Goal: Task Accomplishment & Management: Manage account settings

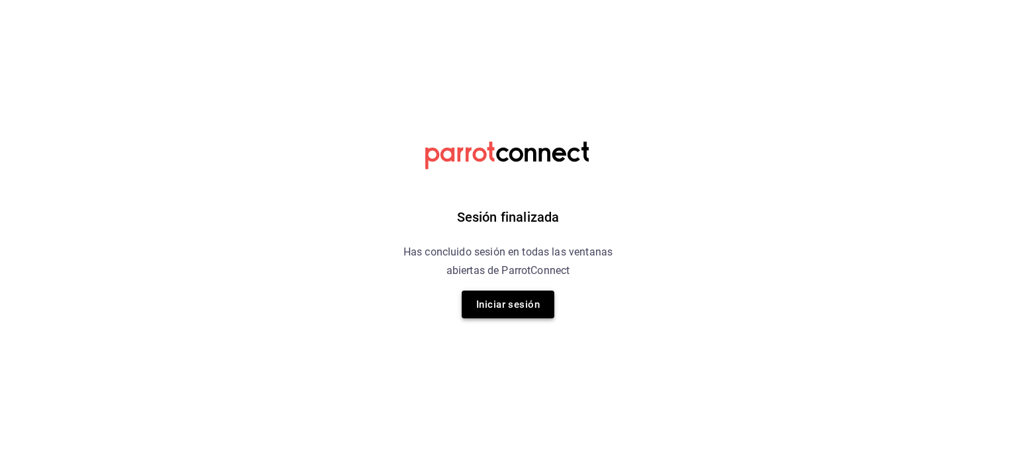
click at [520, 311] on button "Iniciar sesión" at bounding box center [508, 304] width 93 height 28
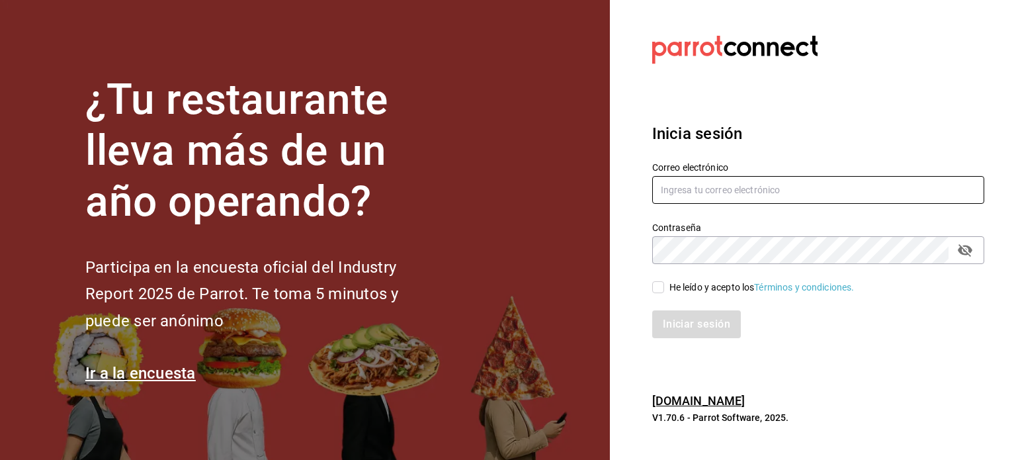
click at [712, 190] on input "text" at bounding box center [818, 190] width 332 height 28
type input "[EMAIL_ADDRESS][DOMAIN_NAME]"
click at [664, 282] on span "He leído y acepto los Términos y condiciones." at bounding box center [759, 287] width 190 height 14
click at [664, 282] on input "He leído y acepto los Términos y condiciones." at bounding box center [658, 287] width 12 height 12
checkbox input "true"
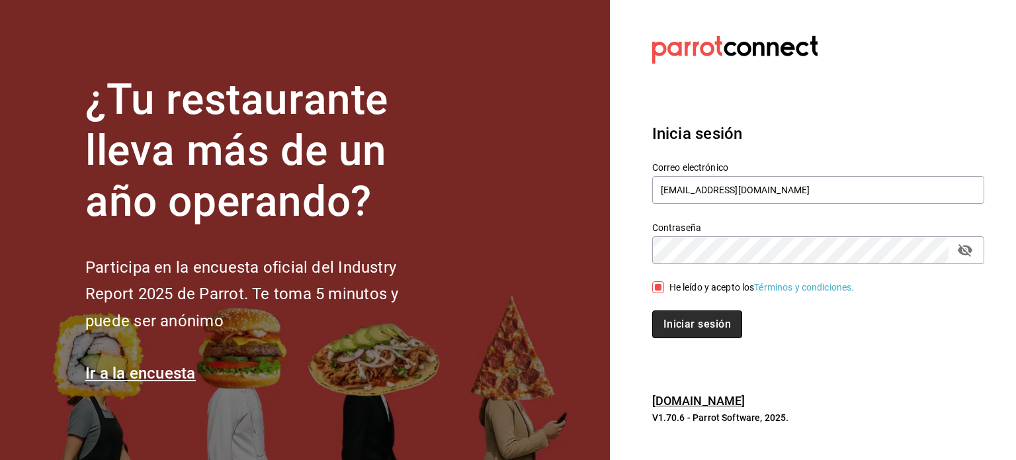
click at [675, 321] on button "Iniciar sesión" at bounding box center [697, 324] width 90 height 28
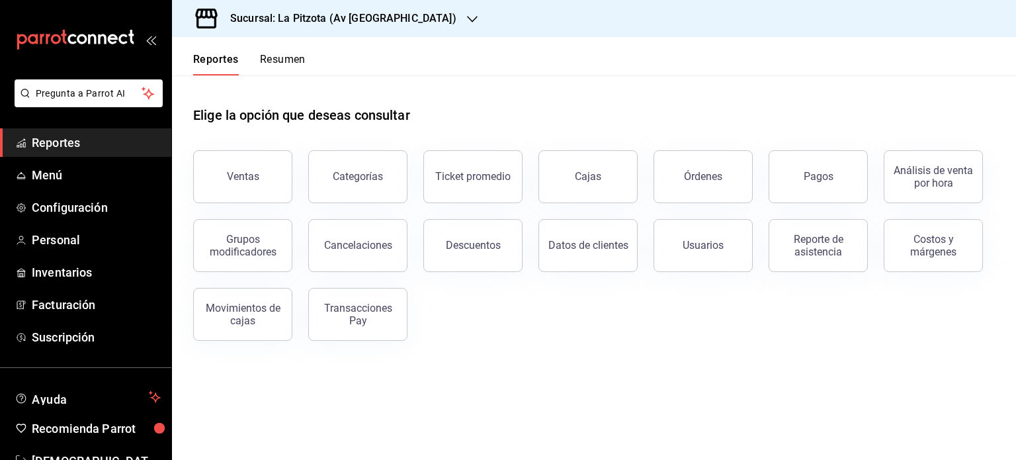
click at [286, 60] on button "Resumen" at bounding box center [283, 64] width 46 height 22
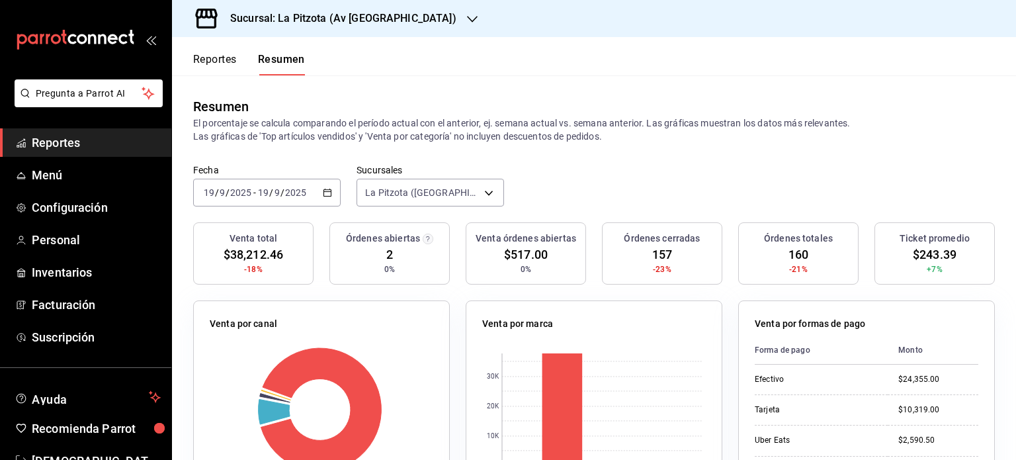
click at [403, 19] on div "Sucursal: La Pitzota (Av Monterrey)" at bounding box center [333, 18] width 300 height 37
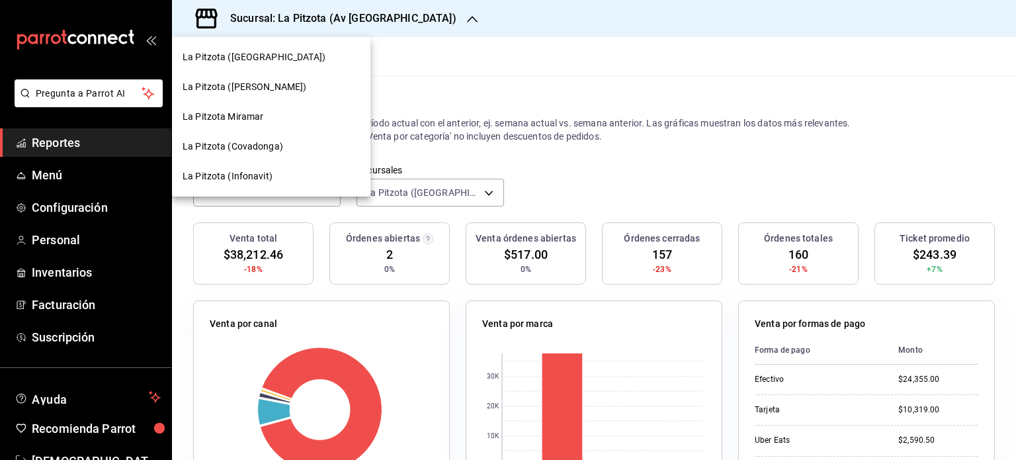
click at [269, 80] on span "La Pitzota (Obregón)" at bounding box center [245, 87] width 124 height 14
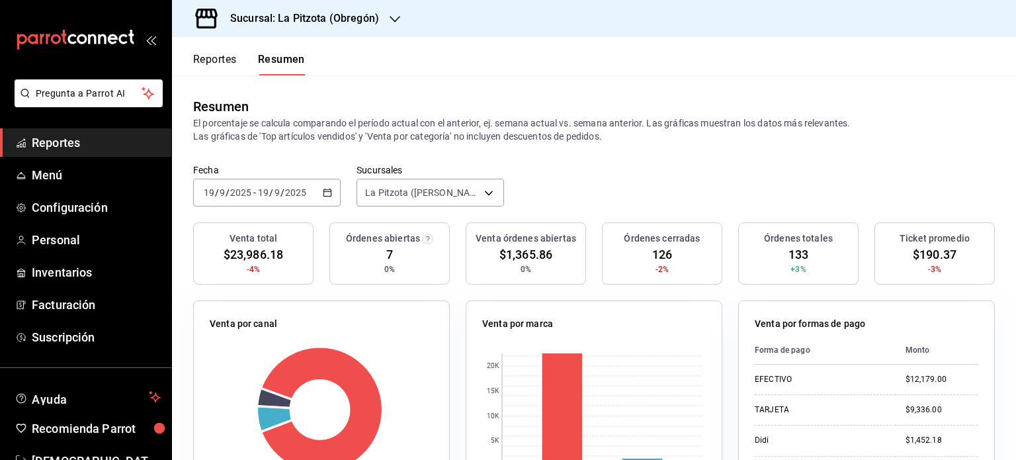
click at [358, 23] on h3 "Sucursal: La Pitzota (Obregón)" at bounding box center [299, 19] width 159 height 16
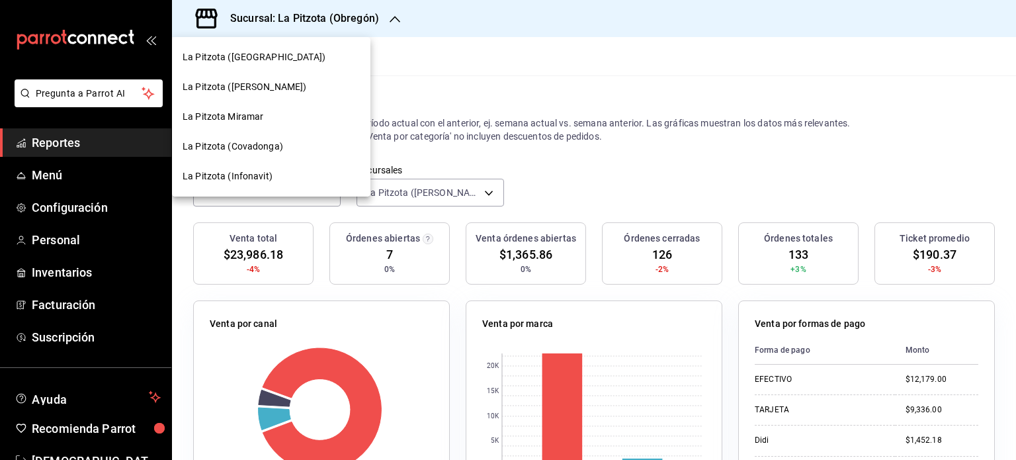
click at [241, 179] on span "La Pitzota (Infonavit)" at bounding box center [228, 176] width 90 height 14
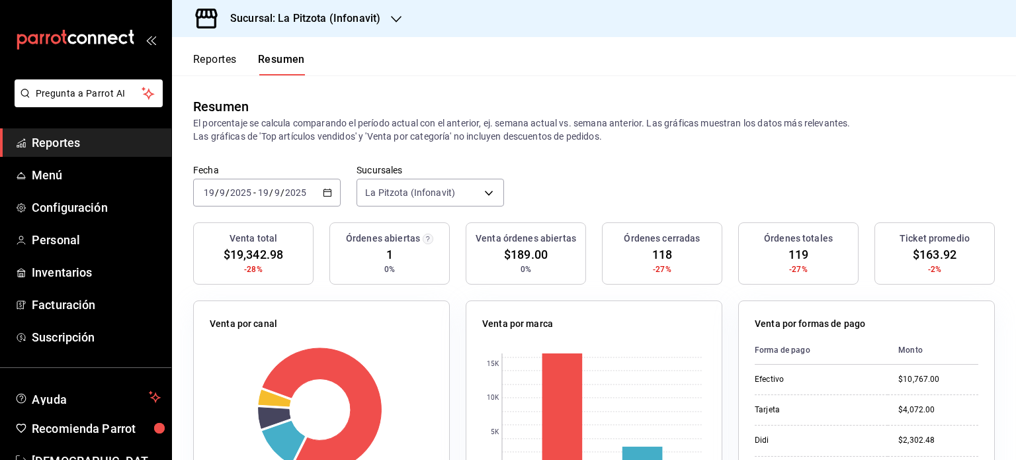
click at [325, 17] on h3 "Sucursal: La Pitzota (Infonavit)" at bounding box center [300, 19] width 161 height 16
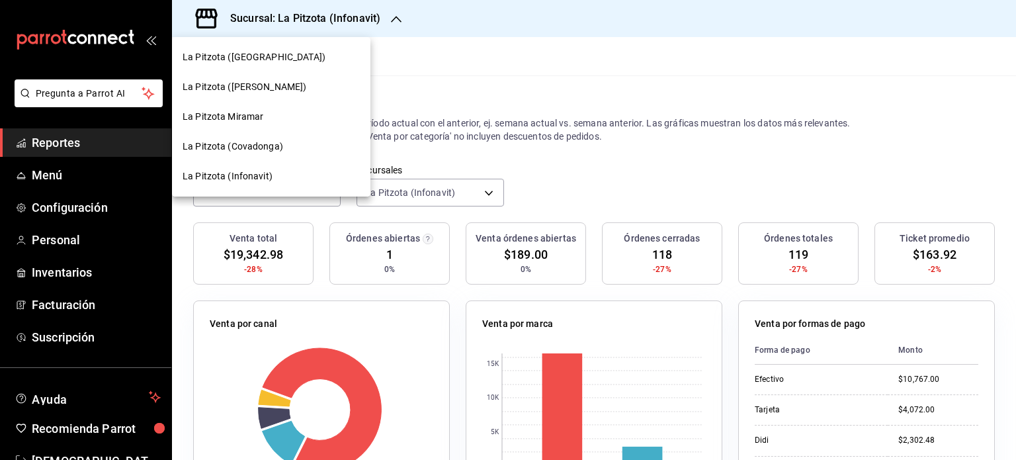
click at [282, 120] on div "La Pitzota Miramar" at bounding box center [271, 117] width 177 height 14
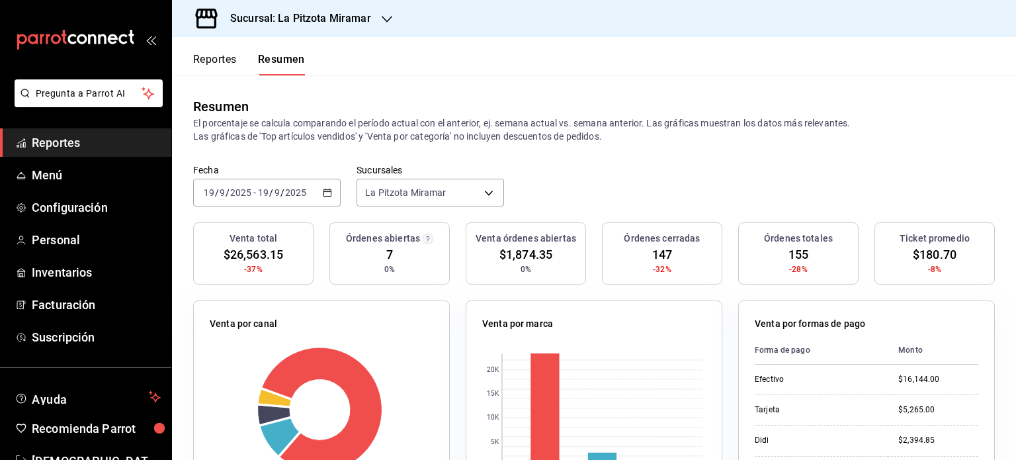
click at [369, 13] on h3 "Sucursal: La Pitzota Miramar" at bounding box center [295, 19] width 151 height 16
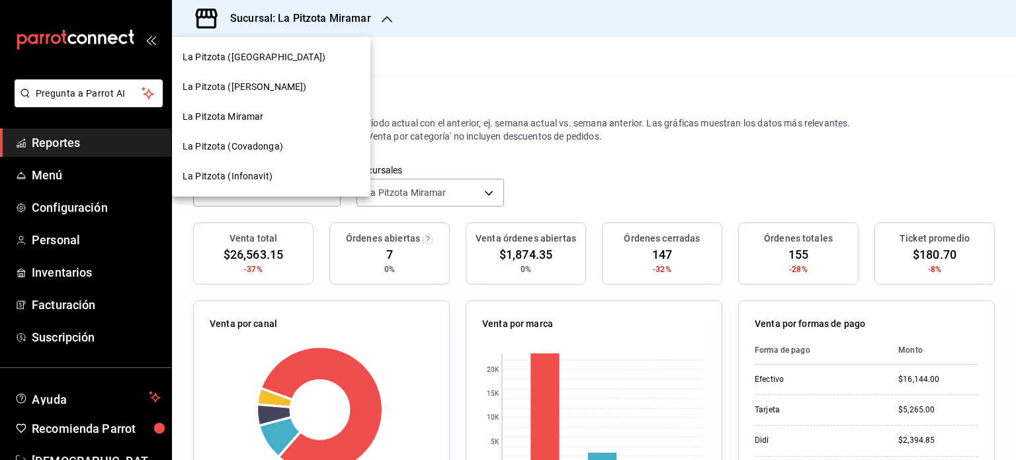
click at [291, 140] on div "La Pitzota (Covadonga)" at bounding box center [271, 147] width 177 height 14
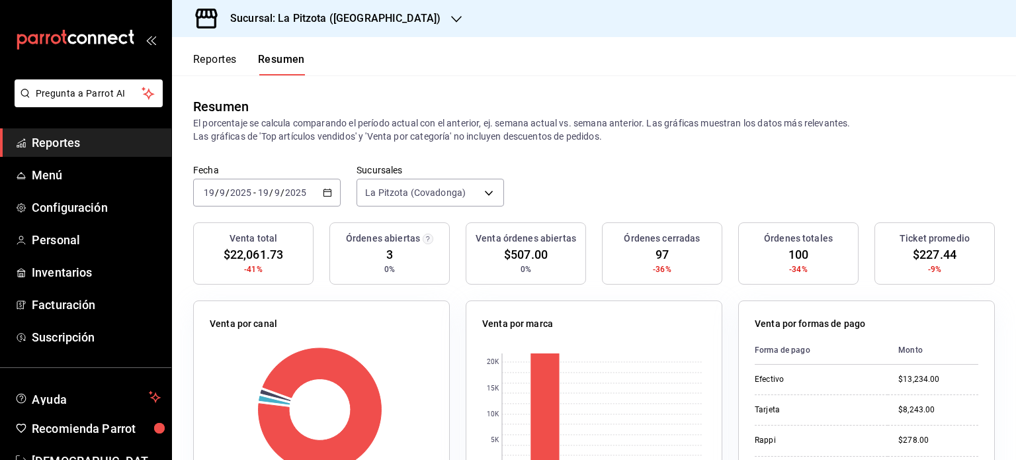
click at [396, 19] on div "Sucursal: La Pitzota (Covadonga)" at bounding box center [325, 18] width 284 height 37
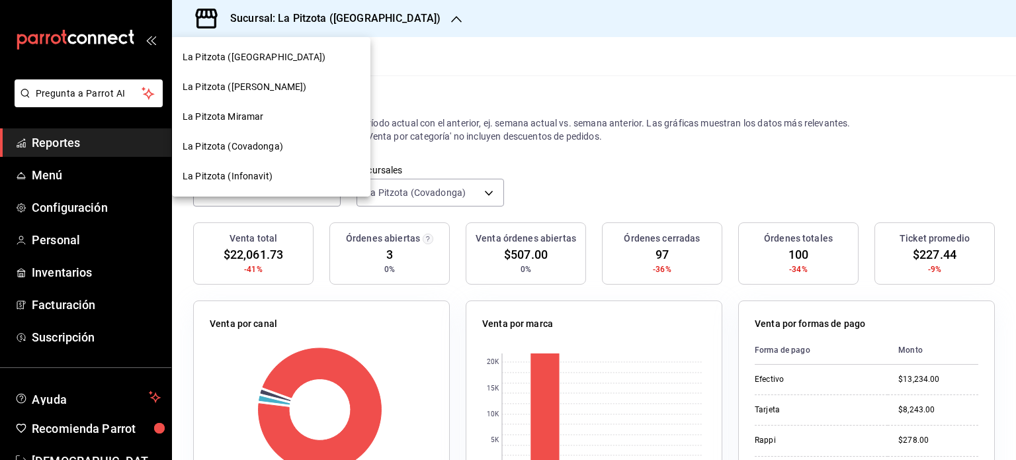
click at [251, 169] on span "La Pitzota (Infonavit)" at bounding box center [228, 176] width 90 height 14
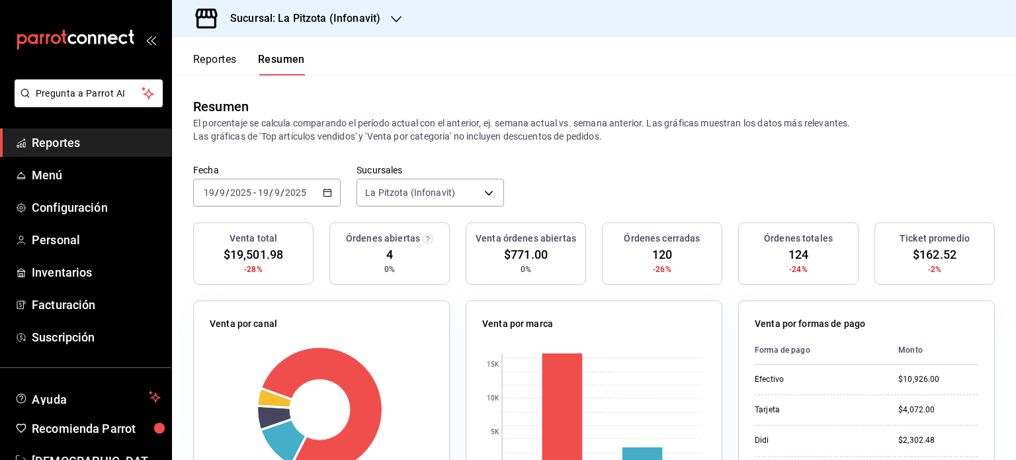
click at [323, 195] on icon "button" at bounding box center [327, 192] width 9 height 9
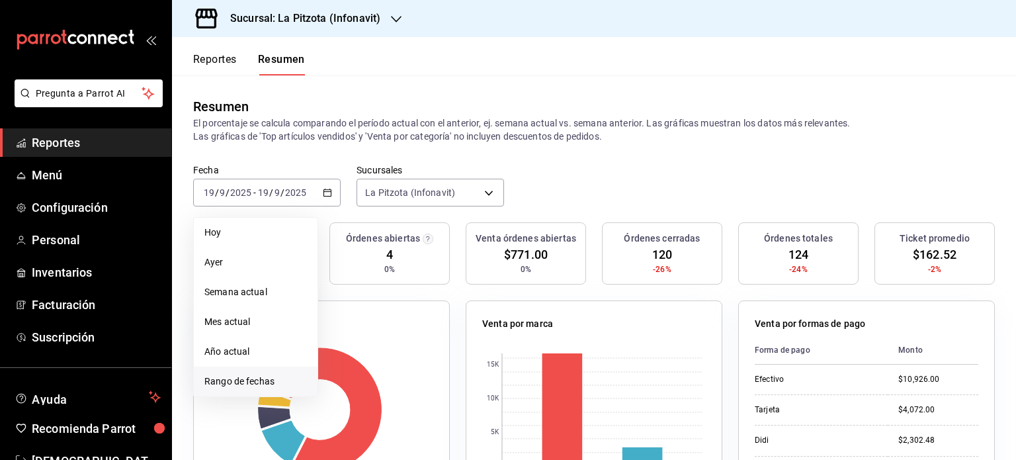
click at [268, 387] on span "Rango de fechas" at bounding box center [255, 381] width 103 height 14
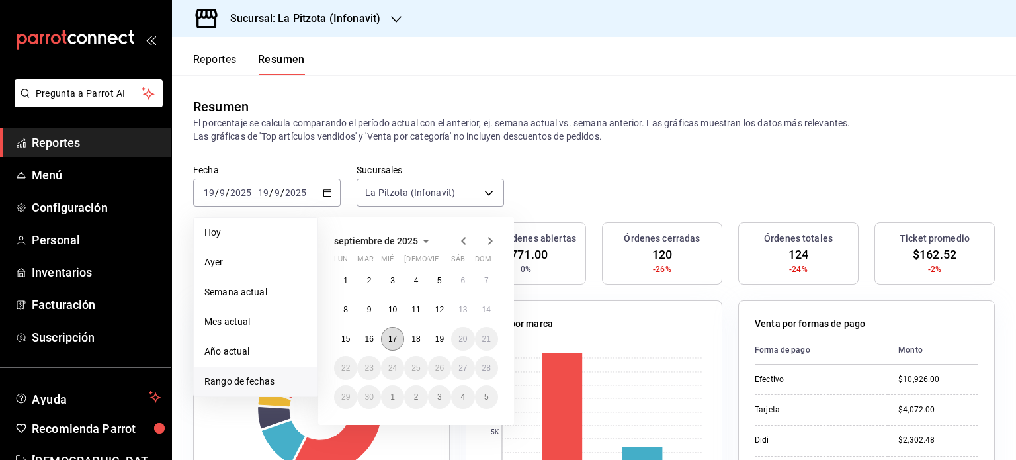
click at [388, 335] on abbr "17" at bounding box center [392, 338] width 9 height 9
